Goal: Task Accomplishment & Management: Manage account settings

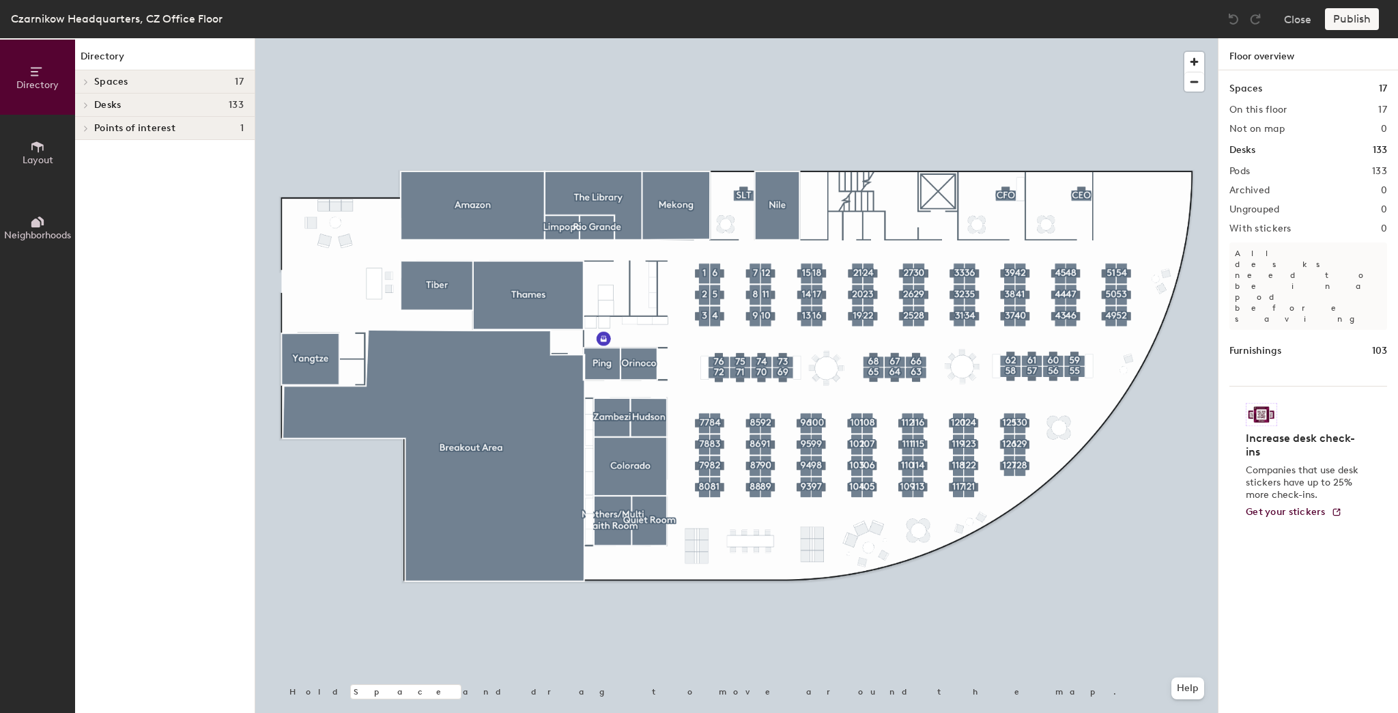
click at [741, 38] on div at bounding box center [736, 38] width 962 height 0
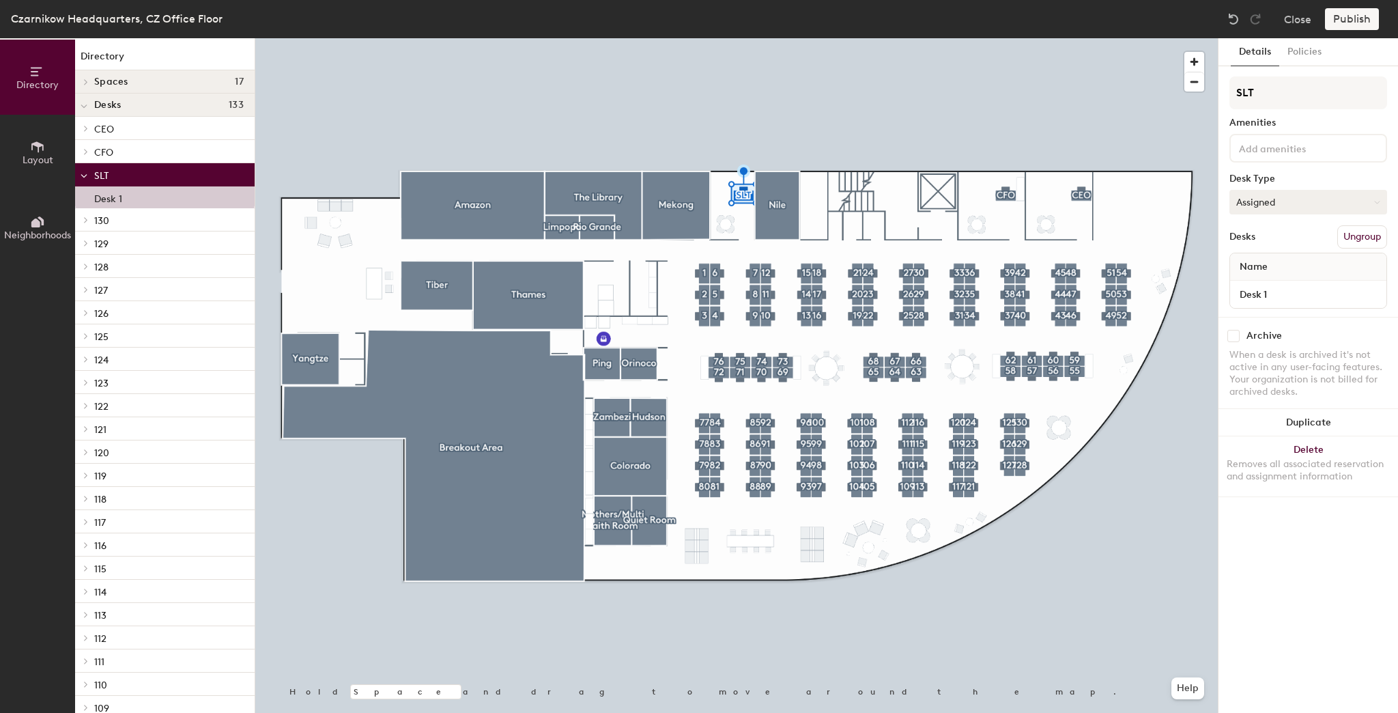
click at [1270, 201] on button "Assigned" at bounding box center [1308, 202] width 158 height 25
click at [826, 38] on div at bounding box center [736, 38] width 962 height 0
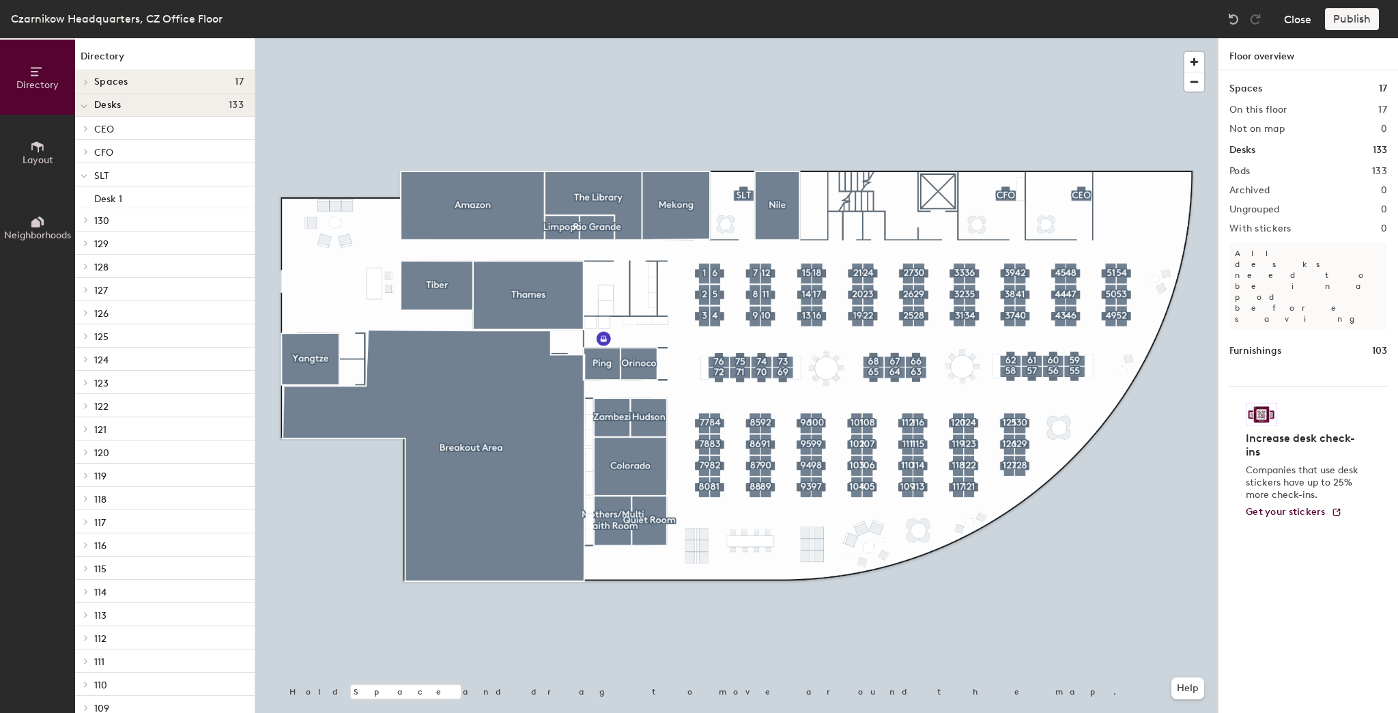
click at [1296, 17] on button "Close" at bounding box center [1297, 19] width 27 height 22
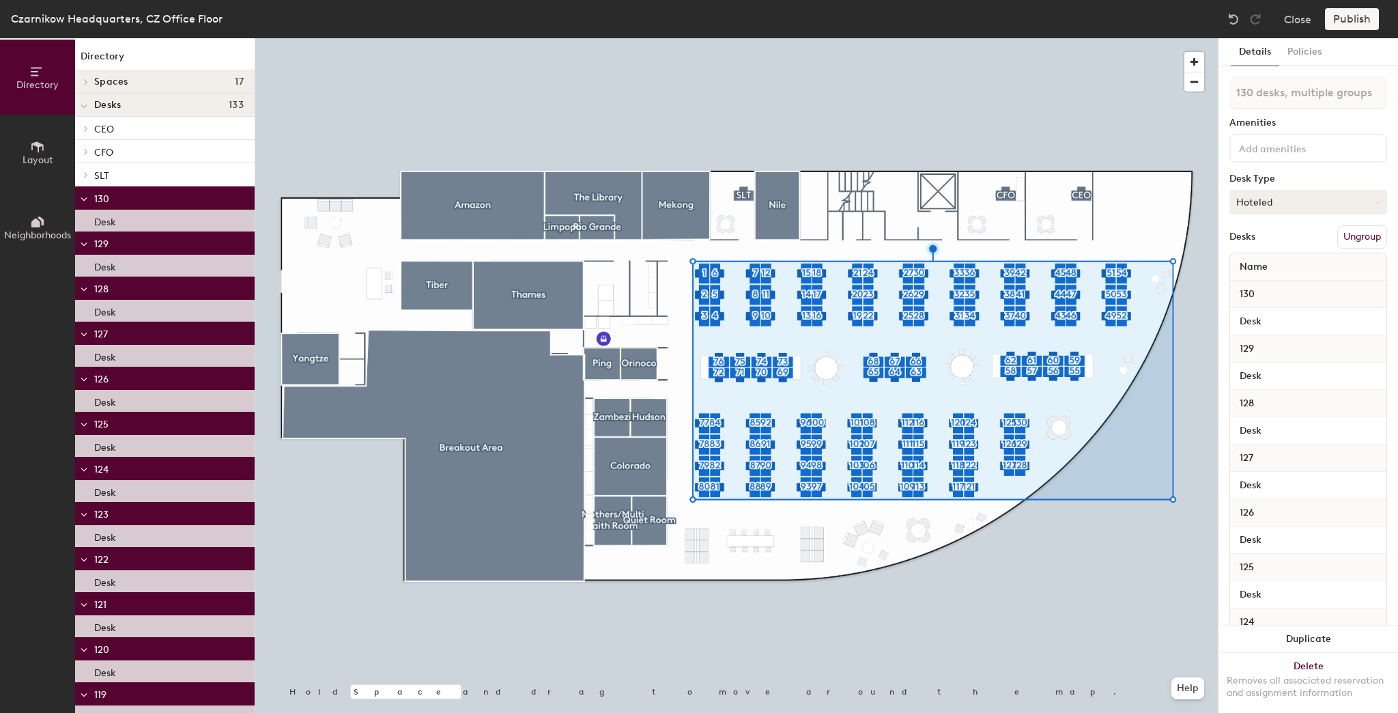
click at [1278, 203] on button "Hoteled" at bounding box center [1308, 202] width 158 height 25
click at [1274, 244] on div "Assigned" at bounding box center [1298, 244] width 137 height 20
click at [1343, 14] on button "Publish" at bounding box center [1352, 19] width 54 height 22
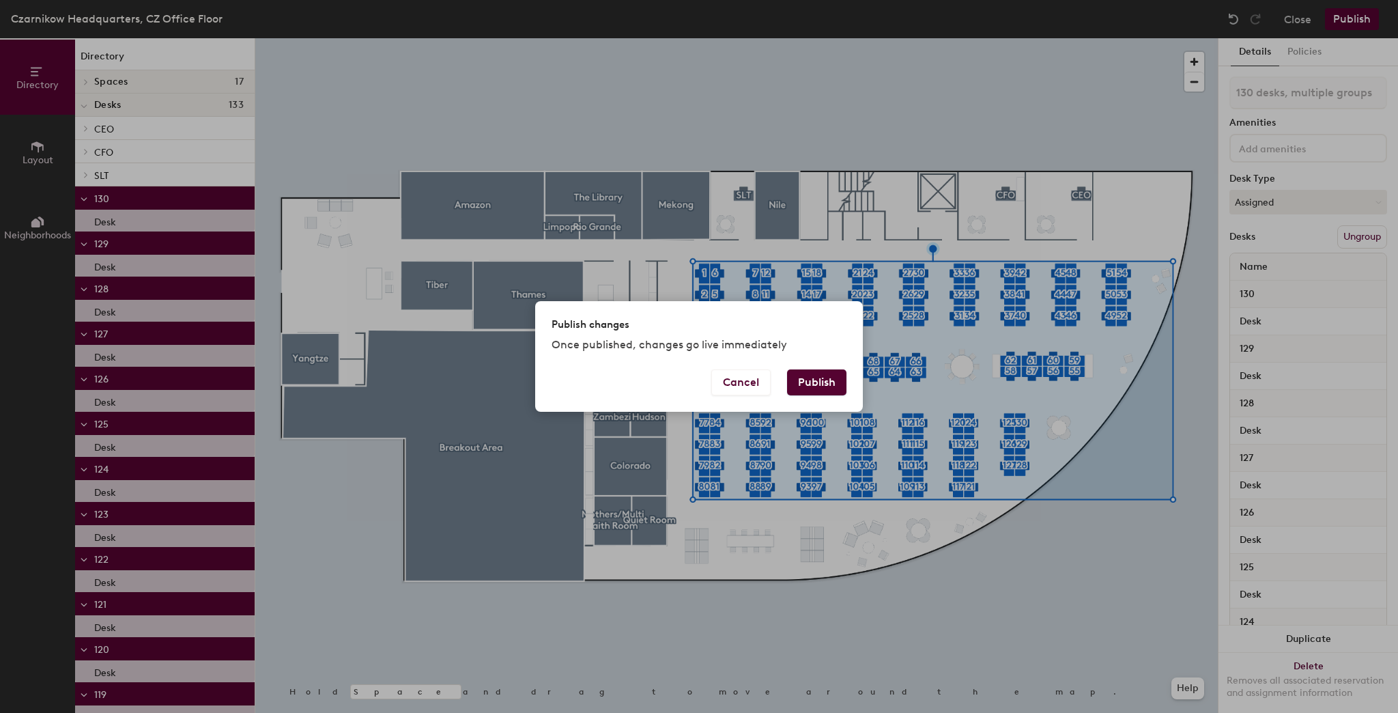
click at [819, 383] on button "Publish" at bounding box center [816, 382] width 59 height 26
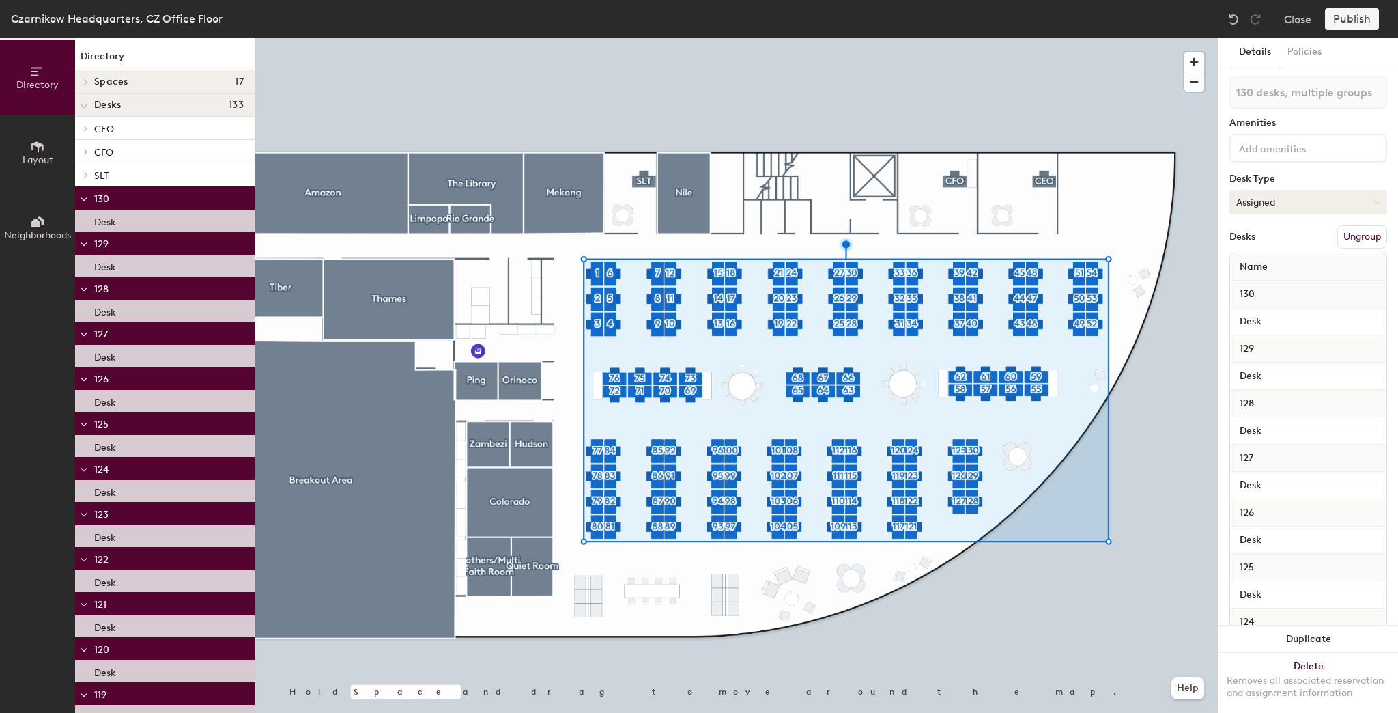
click at [1262, 202] on button "Assigned" at bounding box center [1308, 202] width 158 height 25
click at [1253, 278] on div "Hoteled" at bounding box center [1298, 285] width 137 height 20
click at [1347, 8] on div "Czarnikow Headquarters, CZ Office Floor Close Publish" at bounding box center [699, 19] width 1398 height 38
click at [1348, 14] on button "Publish" at bounding box center [1352, 19] width 54 height 22
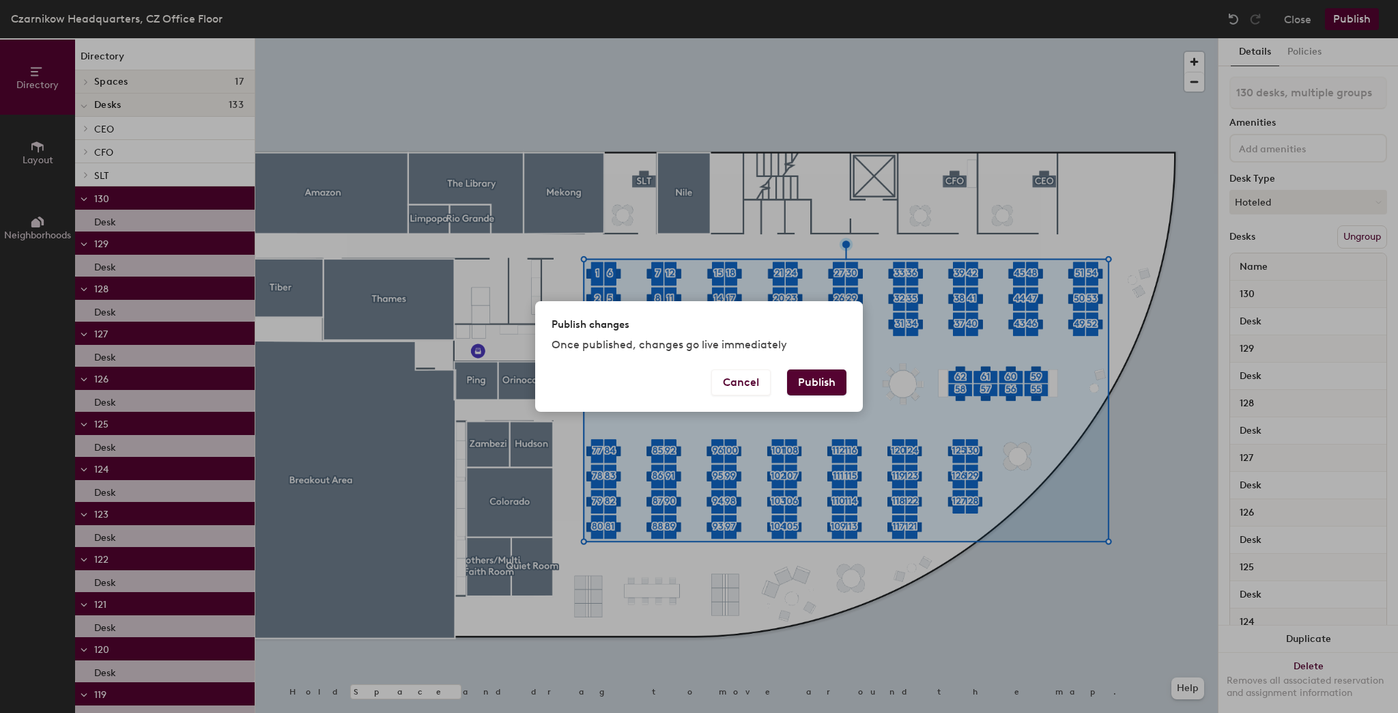
click at [825, 380] on button "Publish" at bounding box center [816, 382] width 59 height 26
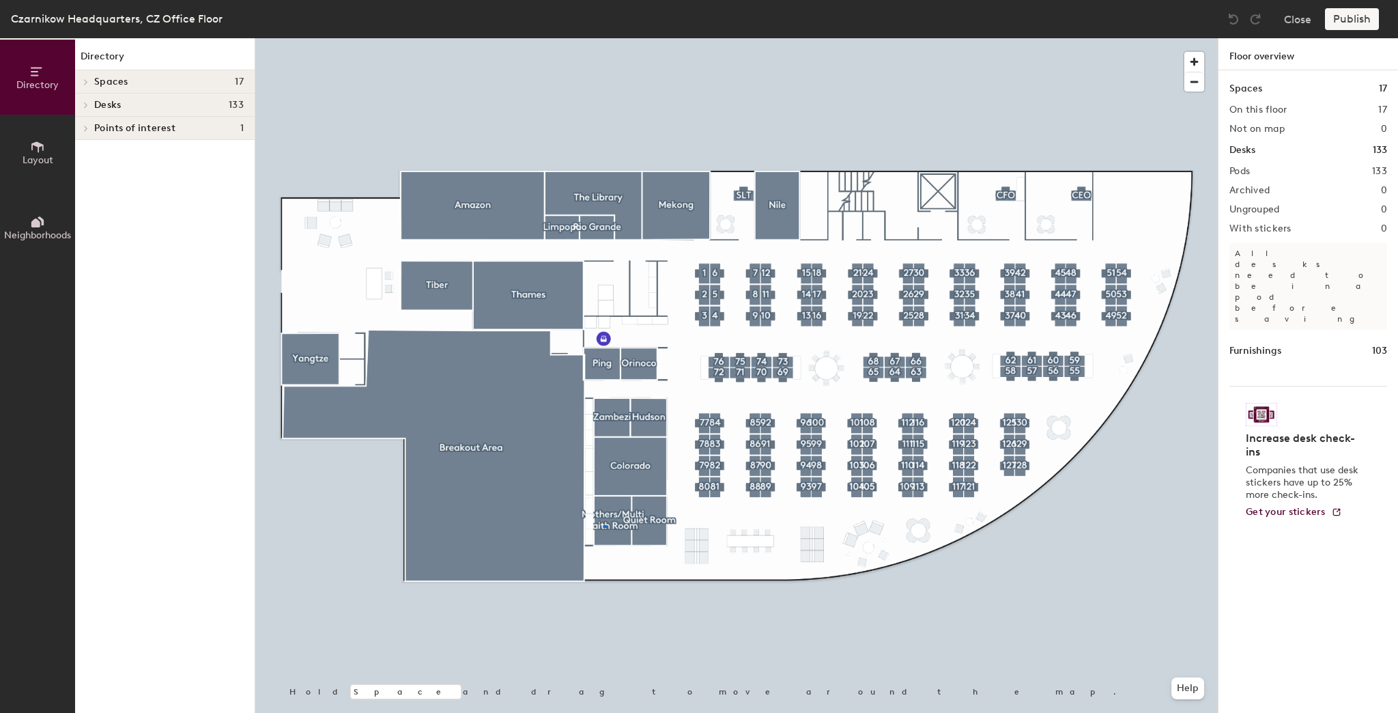
click at [604, 38] on div at bounding box center [736, 38] width 962 height 0
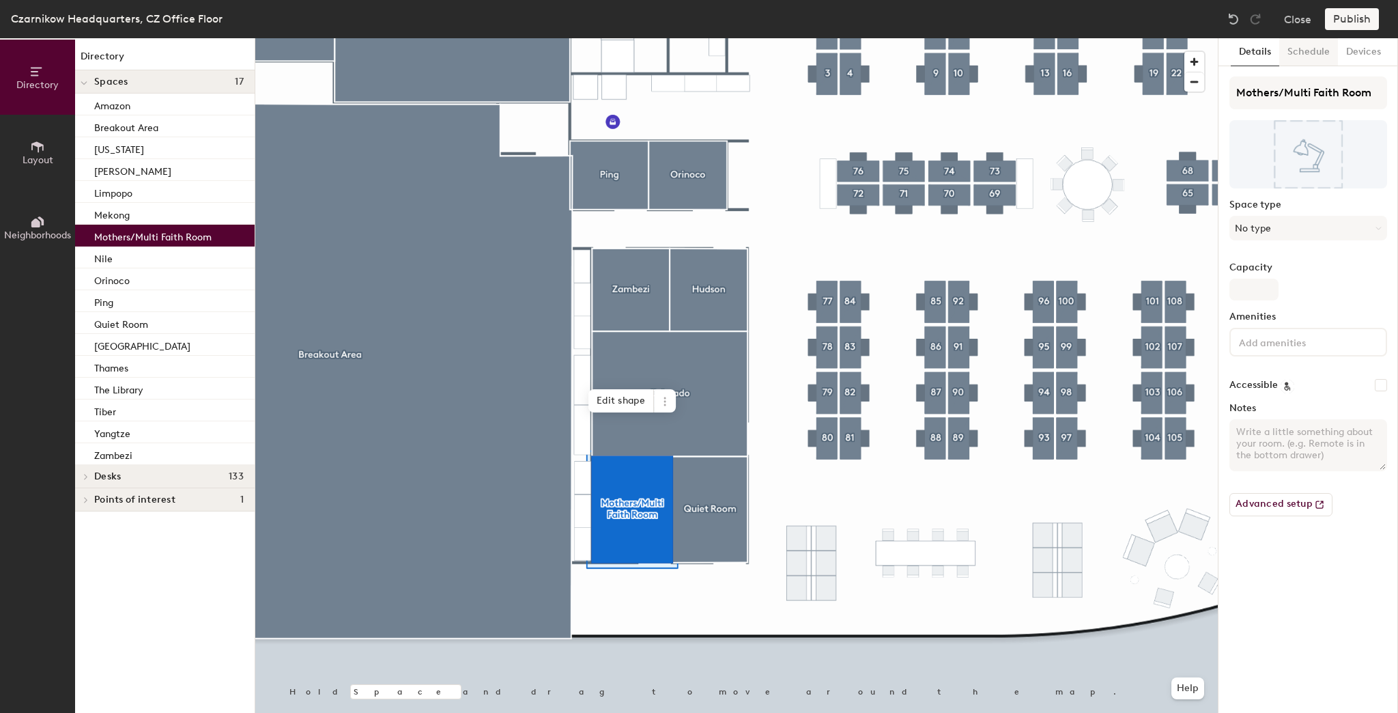
click at [1311, 55] on button "Schedule" at bounding box center [1308, 52] width 59 height 28
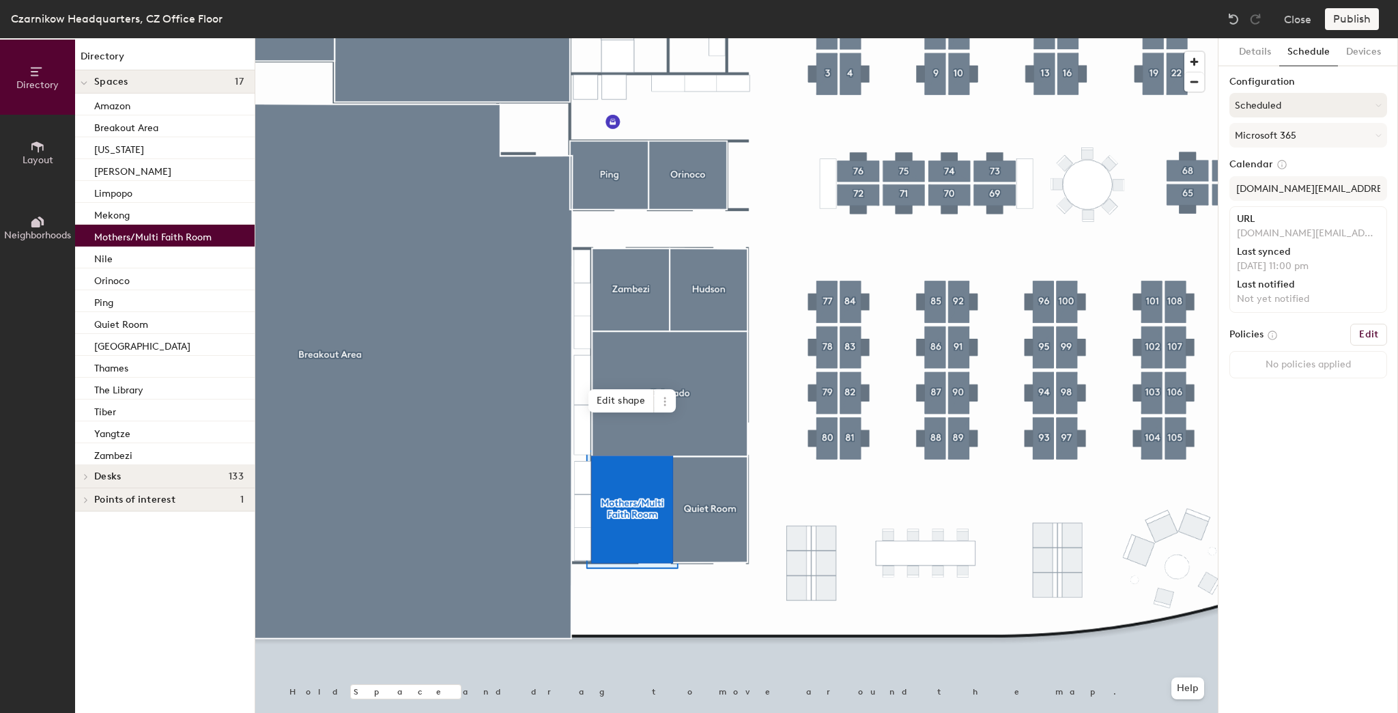
click at [1281, 106] on button "Scheduled" at bounding box center [1308, 105] width 158 height 25
click at [754, 38] on div at bounding box center [736, 38] width 962 height 0
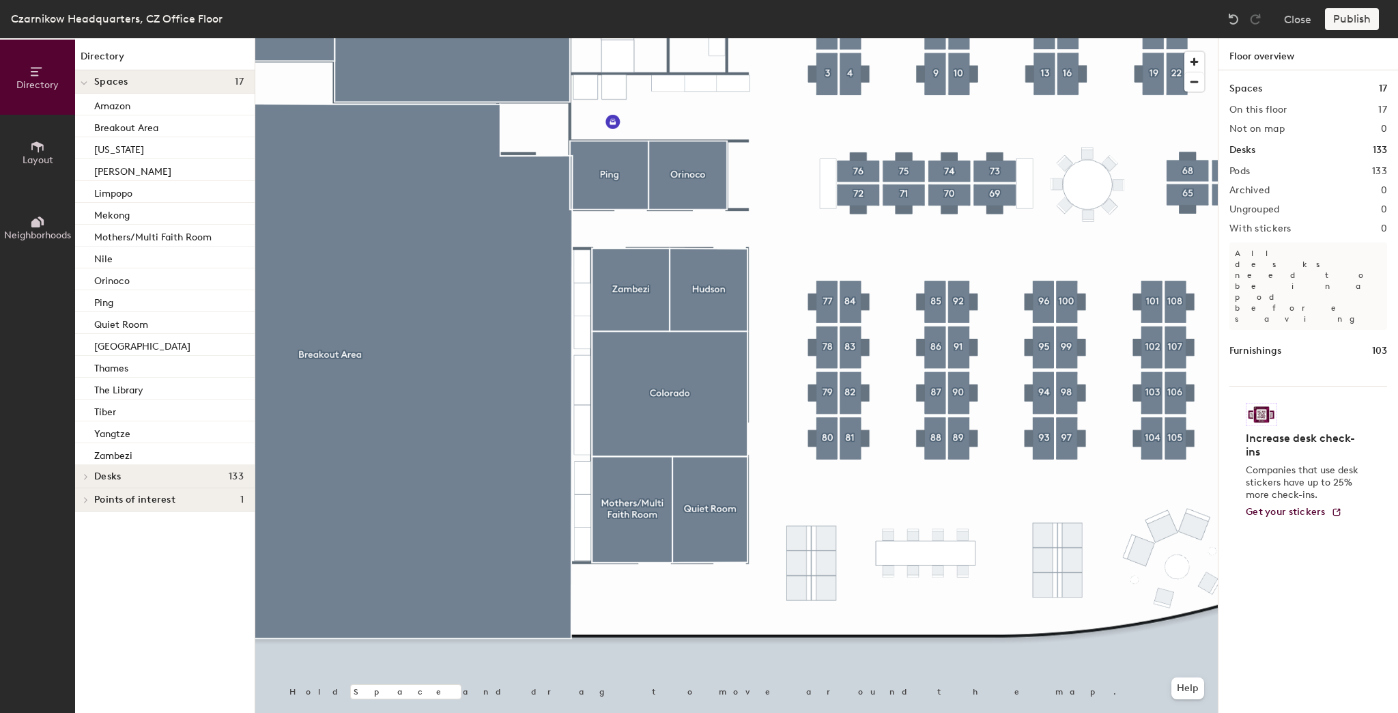
click at [627, 38] on div at bounding box center [736, 38] width 962 height 0
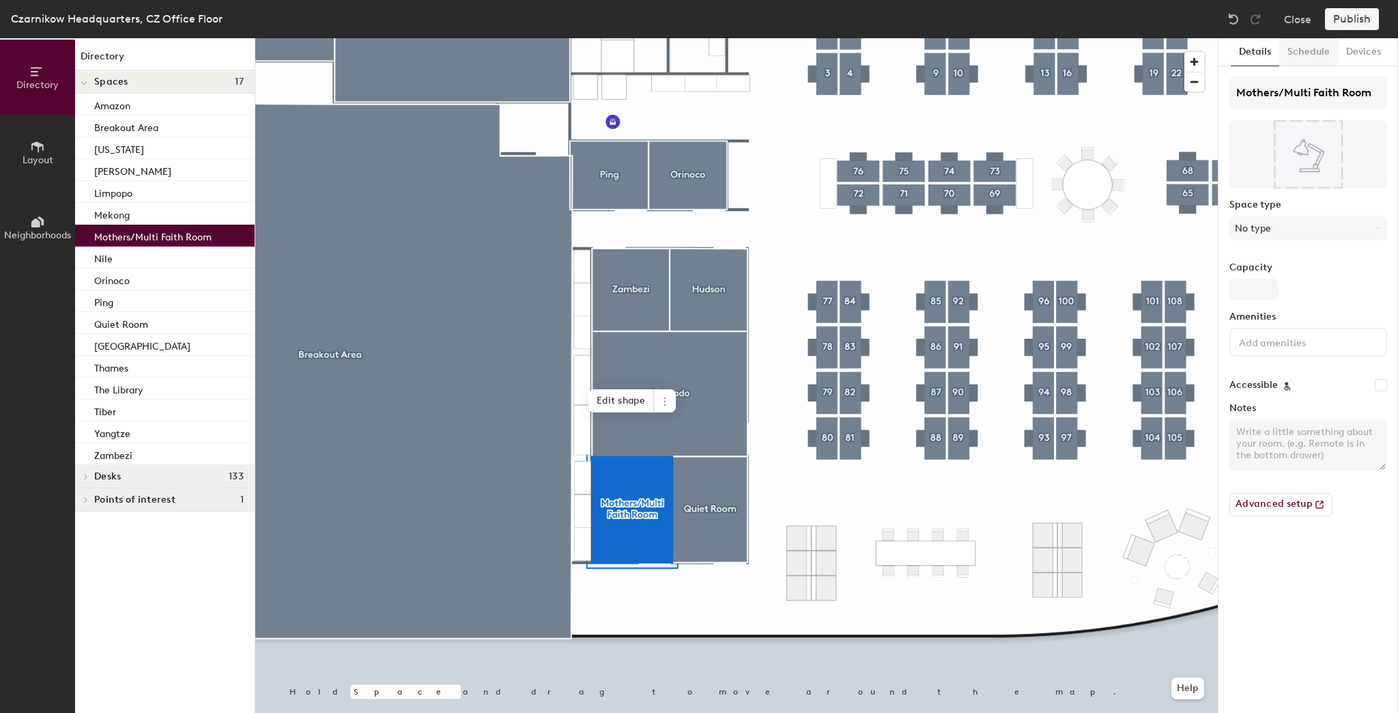
click at [1299, 50] on button "Schedule" at bounding box center [1308, 52] width 59 height 28
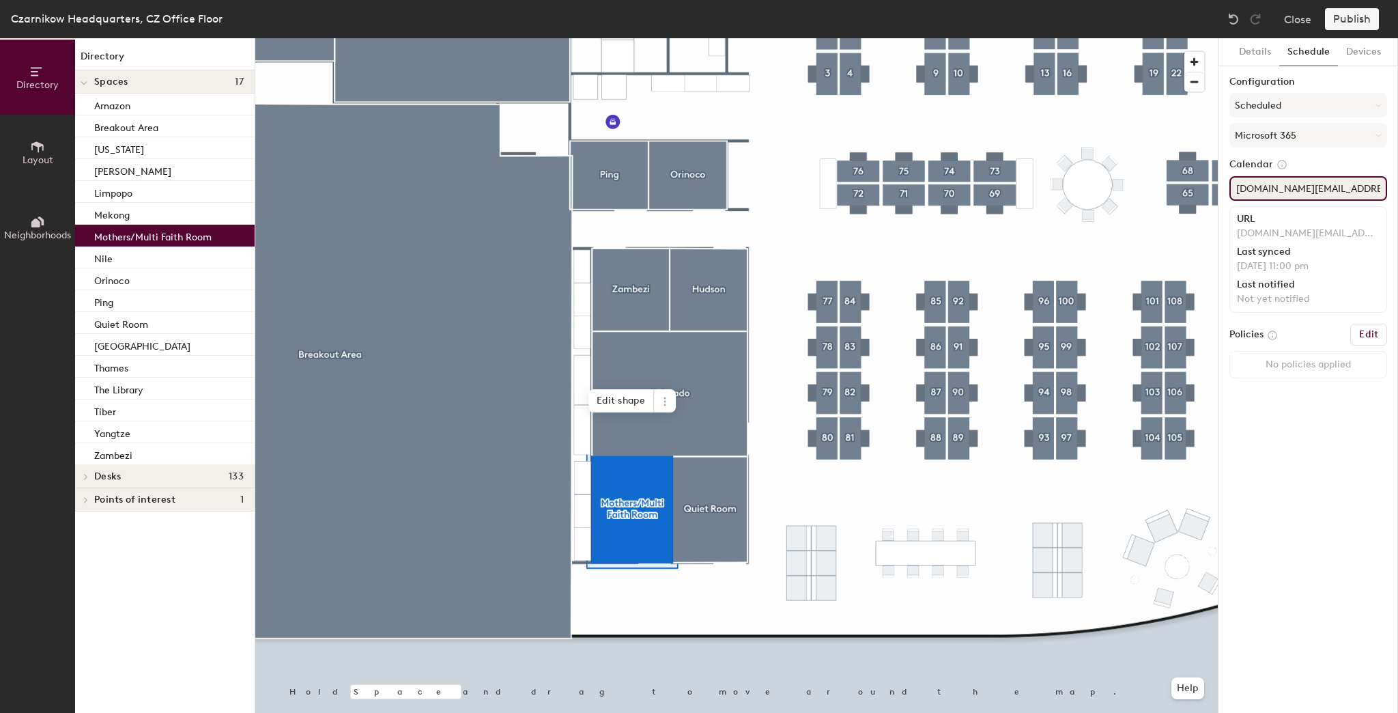
click at [1363, 186] on input "multipurpose.room@czarnikow.com" at bounding box center [1308, 188] width 158 height 25
click at [1282, 102] on button "Scheduled" at bounding box center [1308, 105] width 158 height 25
click at [777, 38] on div at bounding box center [736, 38] width 962 height 0
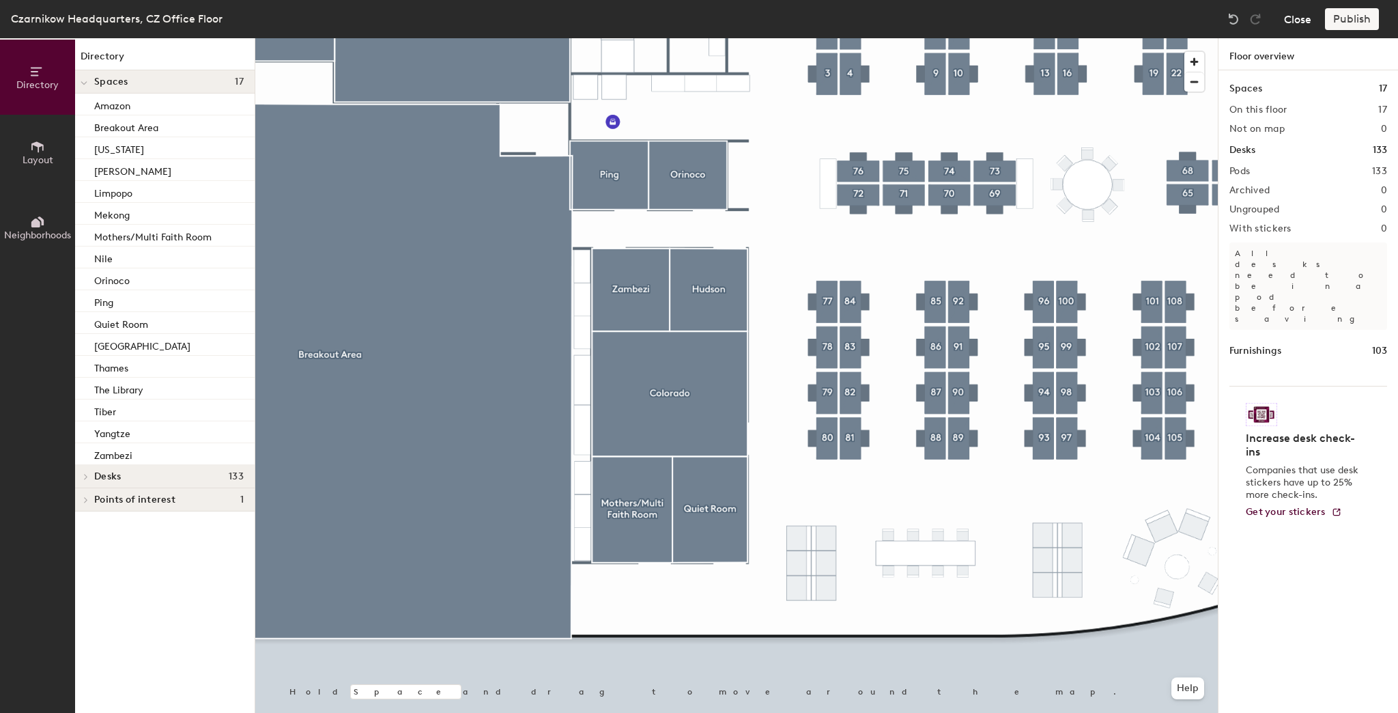
click at [1299, 15] on button "Close" at bounding box center [1297, 19] width 27 height 22
